Goal: Navigation & Orientation: Find specific page/section

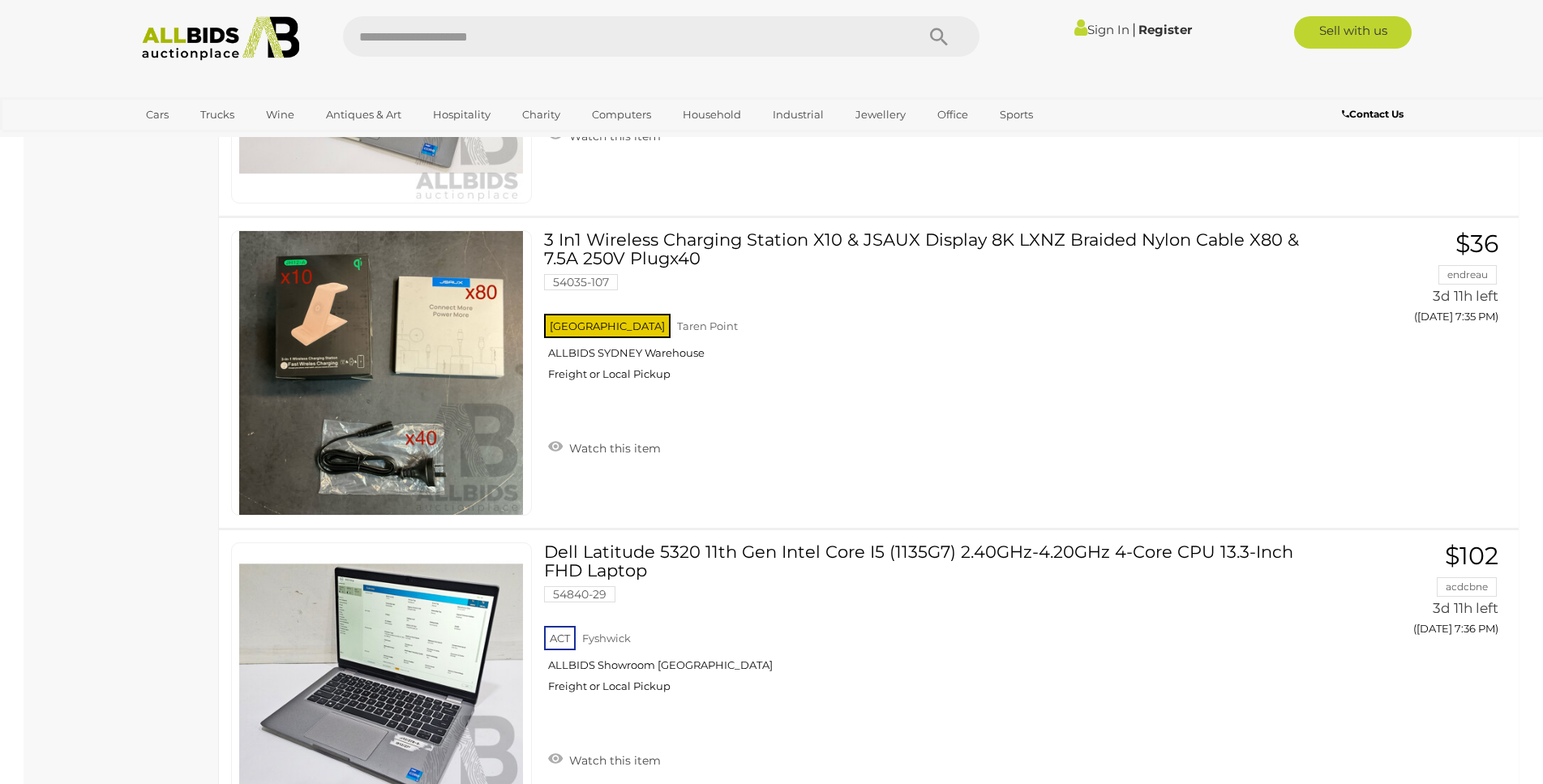
scroll to position [8269, 0]
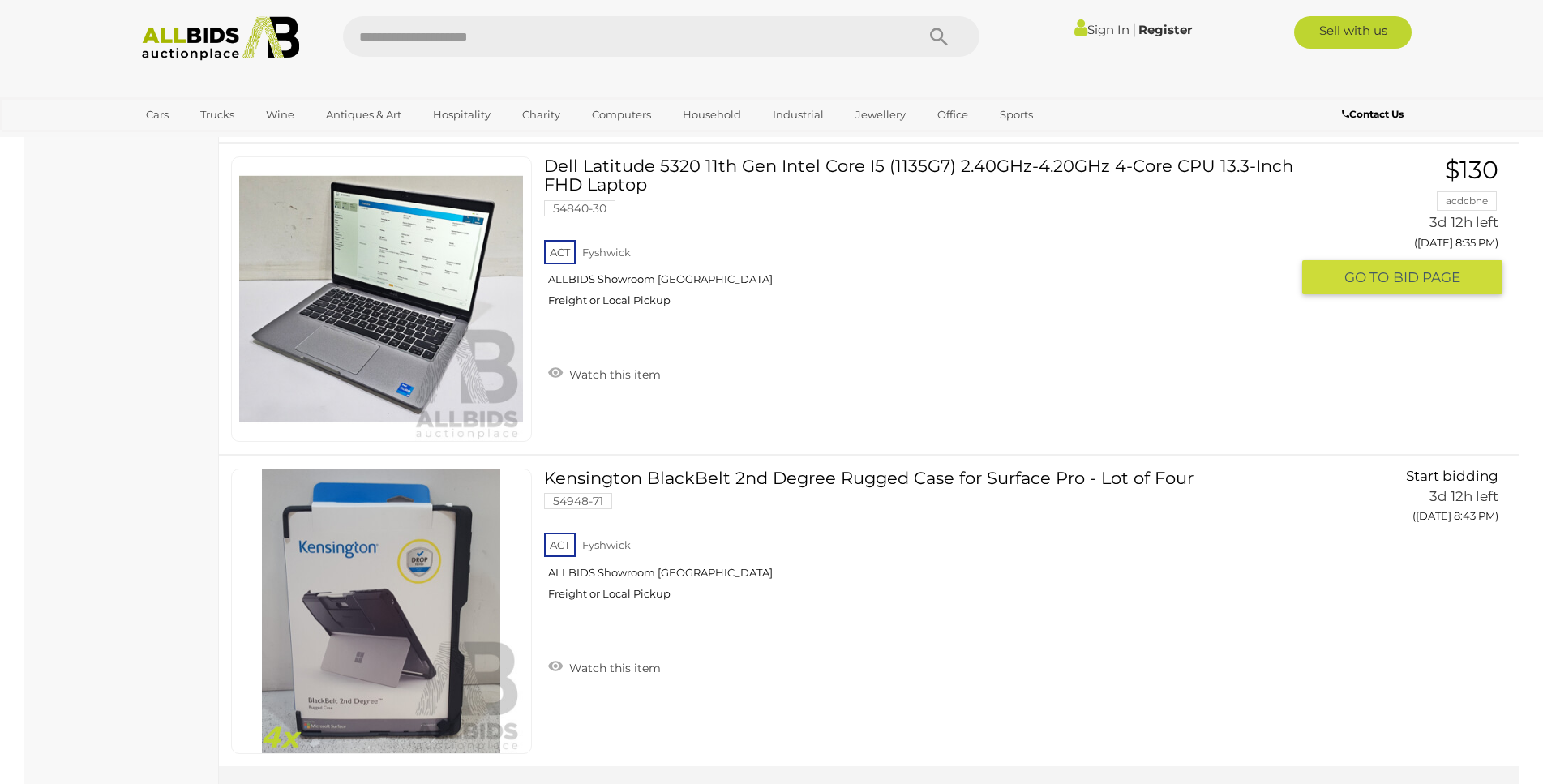
scroll to position [15622, 0]
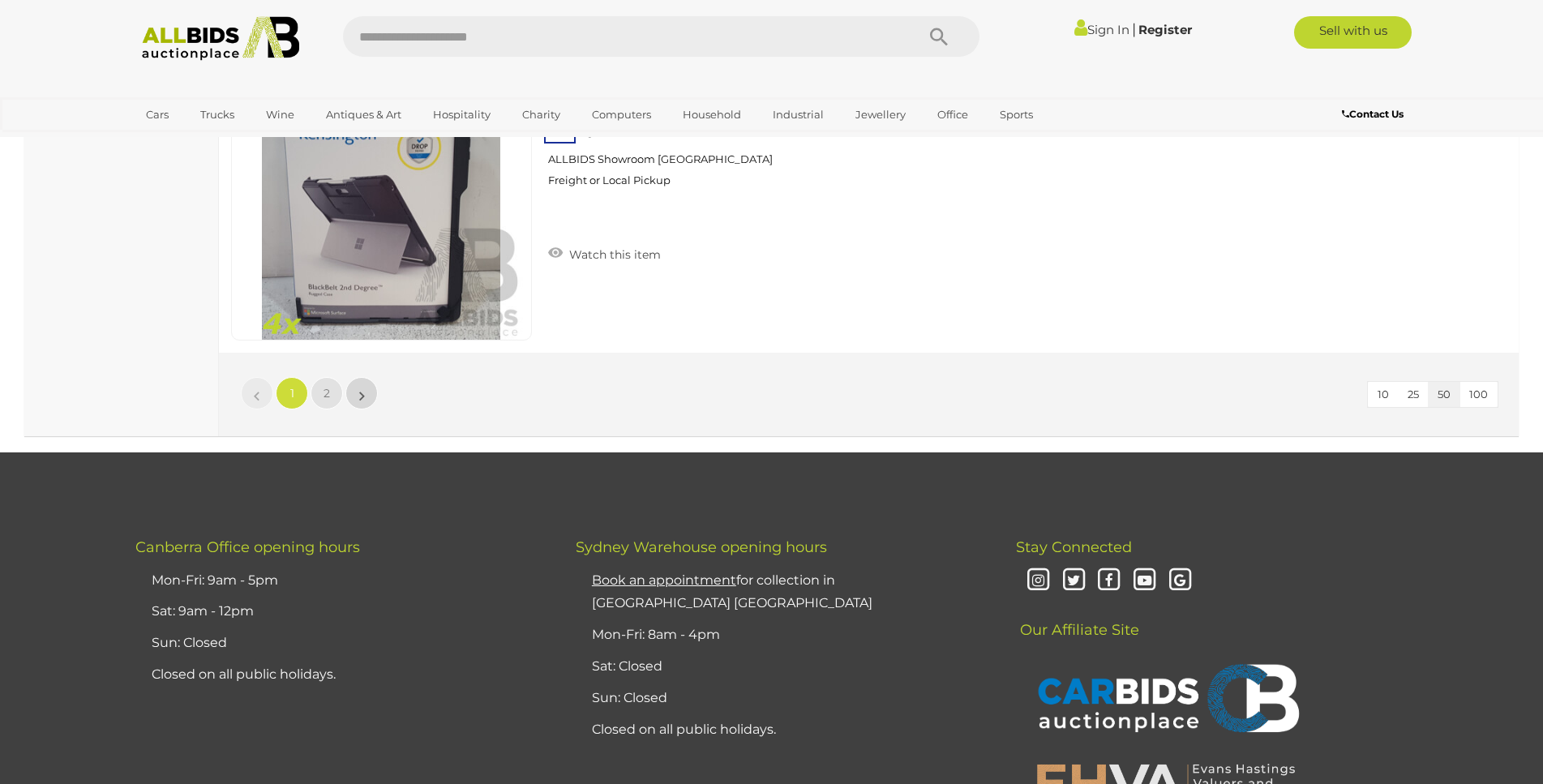
click at [372, 396] on link "»" at bounding box center [362, 392] width 33 height 33
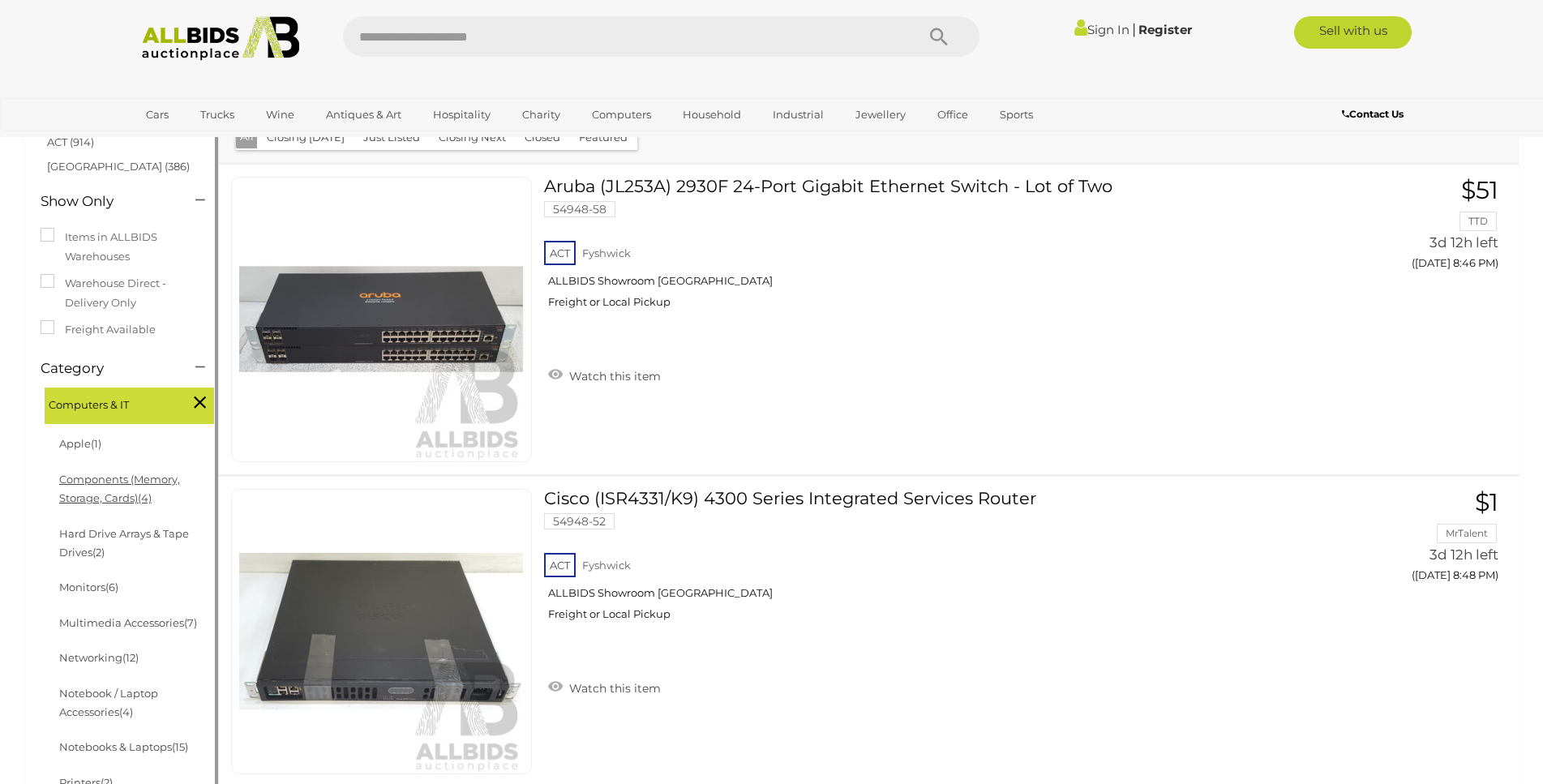
click at [136, 498] on link "Components (Memory, Storage, Cards) (4)" at bounding box center [119, 489] width 121 height 32
